Goal: Task Accomplishment & Management: Manage account settings

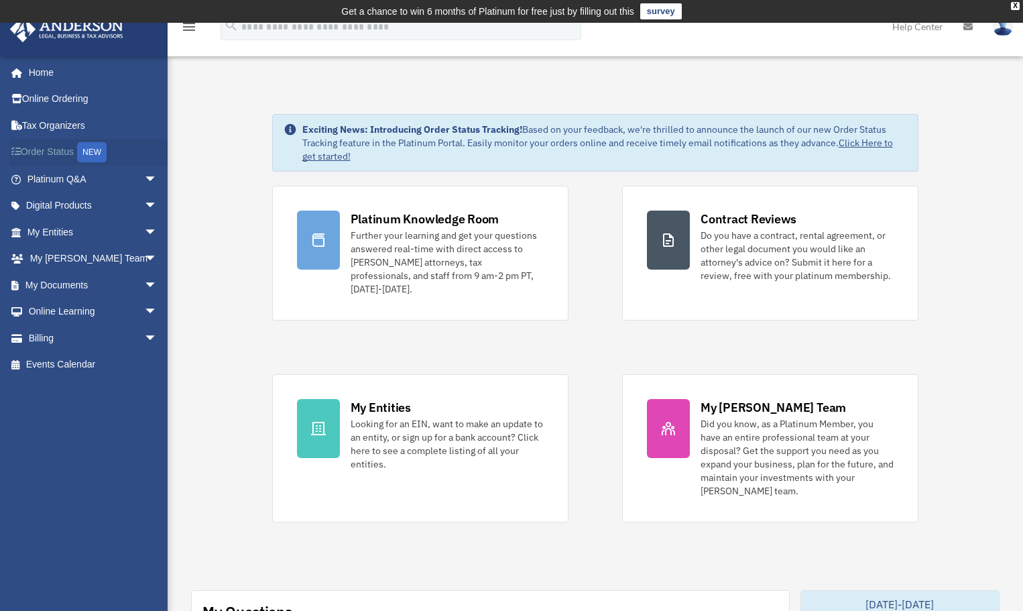
click at [78, 158] on link "Order Status NEW" at bounding box center [93, 152] width 168 height 27
click at [62, 232] on link "My Entities arrow_drop_down" at bounding box center [93, 232] width 168 height 27
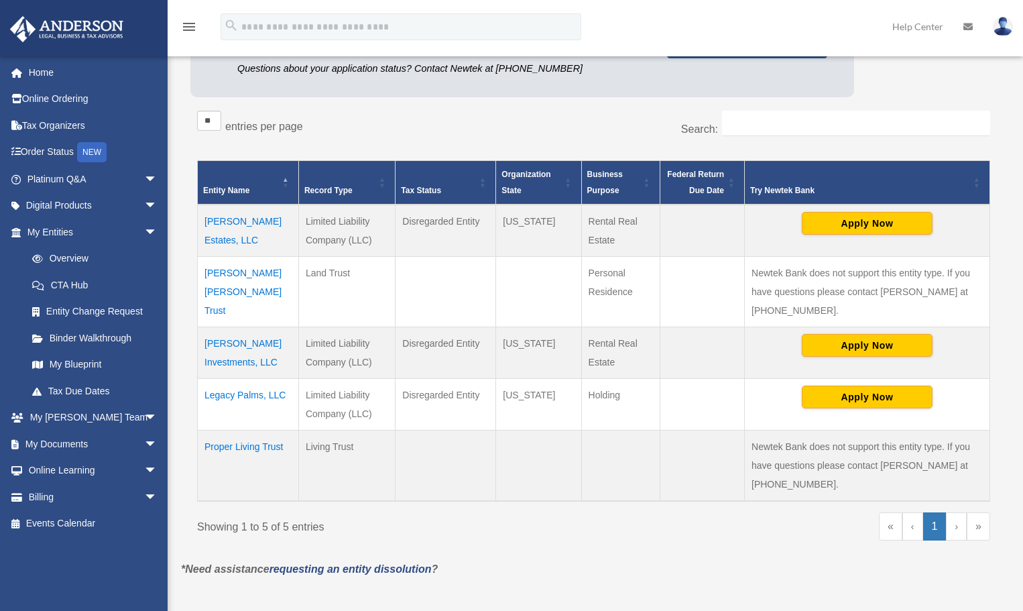
scroll to position [209, 0]
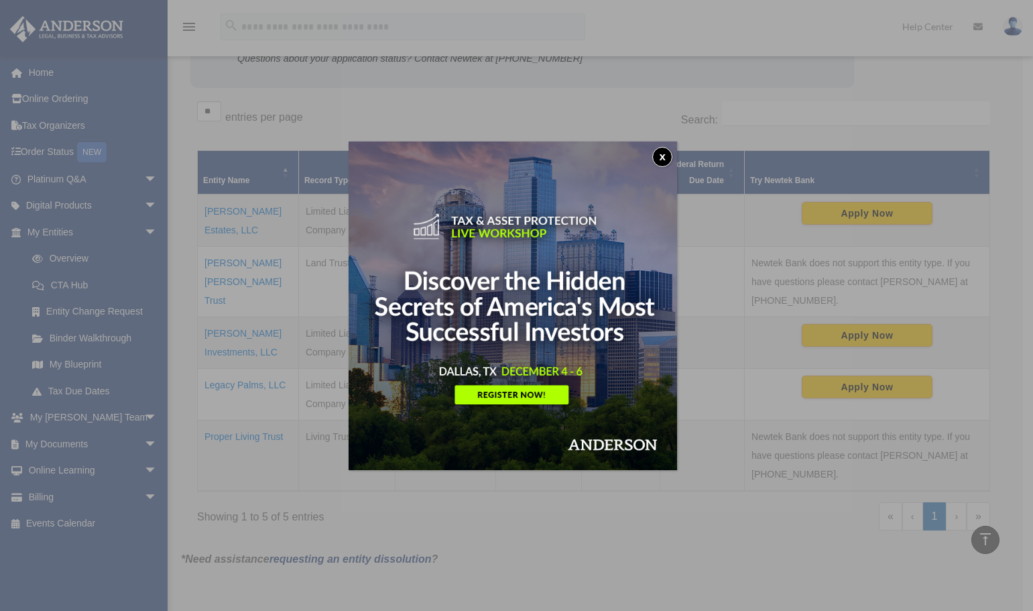
click at [666, 158] on button "x" at bounding box center [662, 157] width 20 height 20
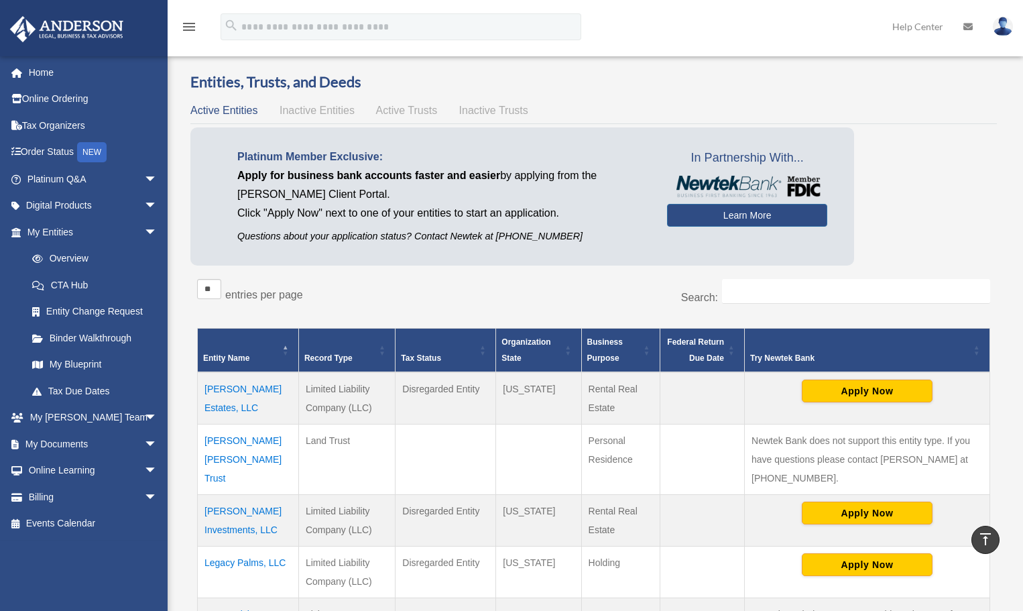
scroll to position [0, 0]
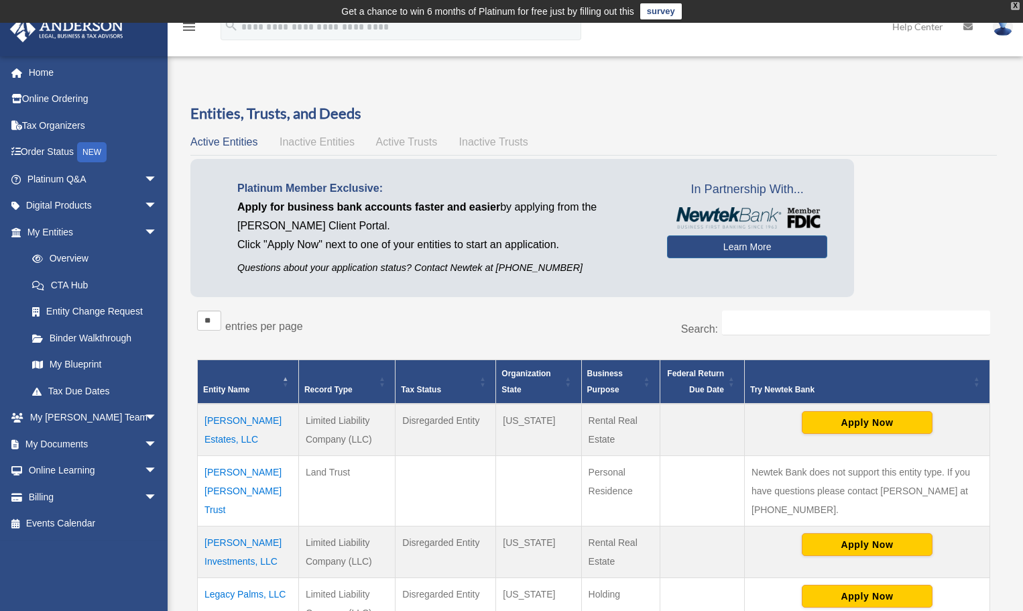
click at [1014, 7] on div "X" at bounding box center [1015, 6] width 9 height 8
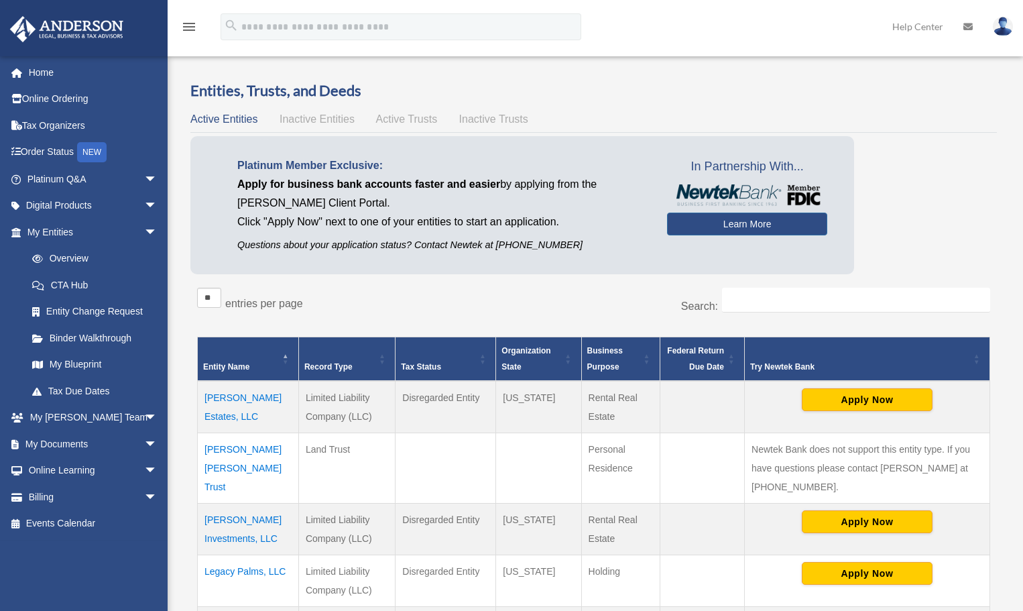
click at [1007, 27] on img at bounding box center [1003, 26] width 20 height 19
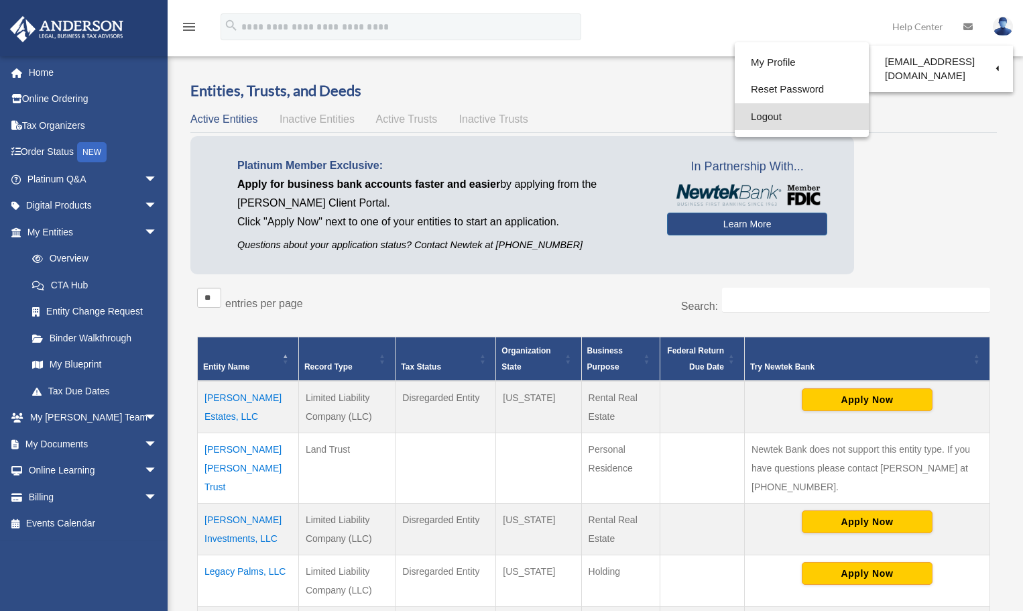
click at [782, 113] on link "Logout" at bounding box center [802, 116] width 134 height 27
